Goal: Entertainment & Leisure: Browse casually

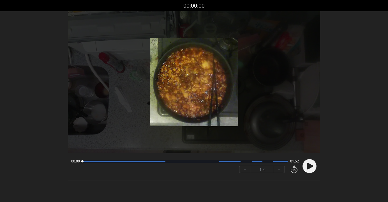
click at [308, 164] on icon at bounding box center [310, 166] width 6 height 7
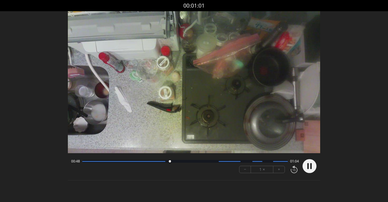
click at [305, 166] on circle at bounding box center [310, 166] width 14 height 14
click at [311, 163] on circle at bounding box center [310, 166] width 14 height 14
click at [311, 168] on icon at bounding box center [310, 166] width 1 height 6
click at [309, 164] on icon at bounding box center [310, 166] width 6 height 7
click at [310, 162] on circle at bounding box center [310, 166] width 14 height 14
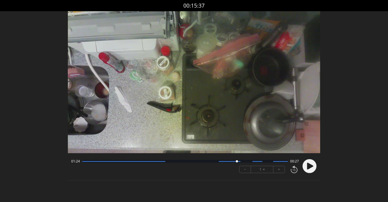
click at [310, 167] on icon at bounding box center [310, 166] width 6 height 7
click at [167, 162] on div at bounding box center [185, 161] width 206 height 3
click at [174, 161] on div at bounding box center [185, 161] width 206 height 3
click at [186, 161] on div at bounding box center [185, 161] width 206 height 3
click at [195, 161] on div at bounding box center [185, 161] width 206 height 3
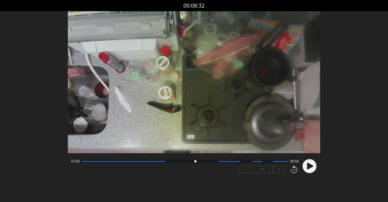
click at [205, 162] on div at bounding box center [185, 161] width 206 height 3
click at [211, 162] on div at bounding box center [185, 161] width 206 height 3
click at [229, 162] on div at bounding box center [185, 161] width 206 height 3
click at [234, 162] on div at bounding box center [230, 161] width 22 height 1
click at [238, 161] on div at bounding box center [185, 161] width 206 height 3
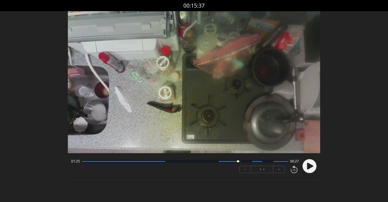
click at [241, 160] on div at bounding box center [238, 162] width 8 height 8
click at [243, 161] on div at bounding box center [241, 162] width 8 height 8
click at [248, 161] on div at bounding box center [185, 161] width 206 height 3
click at [243, 162] on div at bounding box center [185, 161] width 206 height 3
click at [247, 162] on div at bounding box center [185, 161] width 206 height 3
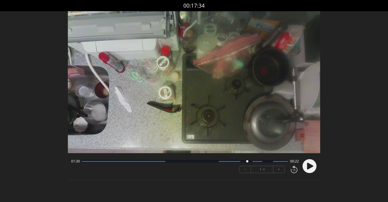
click at [250, 162] on div at bounding box center [247, 162] width 8 height 8
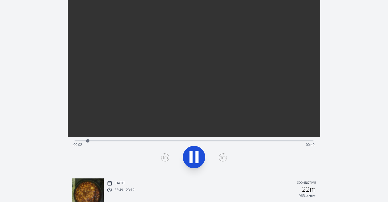
scroll to position [15, 0]
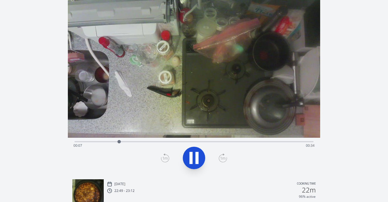
click at [178, 141] on div "Time elapsed: 00:07 Time remaining: 00:34" at bounding box center [193, 145] width 241 height 9
click at [176, 142] on div "Time elapsed: 00:02 Time remaining: 00:40" at bounding box center [193, 145] width 241 height 9
click at [190, 141] on div at bounding box center [187, 141] width 8 height 8
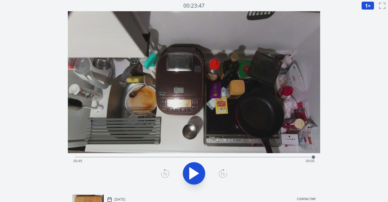
click at [262, 157] on div "Time elapsed: 00:49 Time remaining: 00:00" at bounding box center [193, 160] width 241 height 9
click at [271, 157] on div "Time elapsed: 00:38 Time remaining: 00:11" at bounding box center [193, 160] width 241 height 9
click at [276, 157] on div "Time elapsed: 00:40 Time remaining: 00:09" at bounding box center [193, 160] width 241 height 9
click at [239, 157] on div "Time elapsed: 00:41 Time remaining: 00:08" at bounding box center [193, 160] width 241 height 9
click at [245, 157] on div "Time elapsed: 00:34 Time remaining: 00:16" at bounding box center [193, 160] width 241 height 9
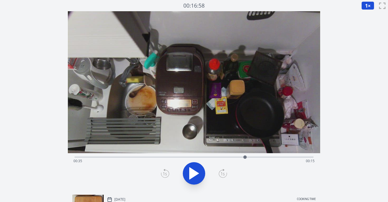
click at [248, 156] on div at bounding box center [245, 157] width 8 height 8
click at [252, 157] on div at bounding box center [248, 157] width 8 height 8
click at [246, 157] on div "Time elapsed: 00:36 Time remaining: 00:13" at bounding box center [193, 160] width 241 height 9
click at [291, 156] on div "Time elapsed: 00:02 Time remaining: 00:48" at bounding box center [194, 156] width 239 height 7
click at [158, 158] on div "Time elapsed: 00:01 Time remaining: 00:48" at bounding box center [193, 160] width 241 height 9
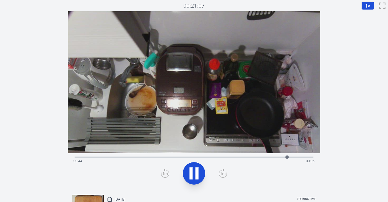
click at [152, 156] on div "Time elapsed: 00:44 Time remaining: 00:06" at bounding box center [193, 160] width 241 height 9
